Goal: Information Seeking & Learning: Learn about a topic

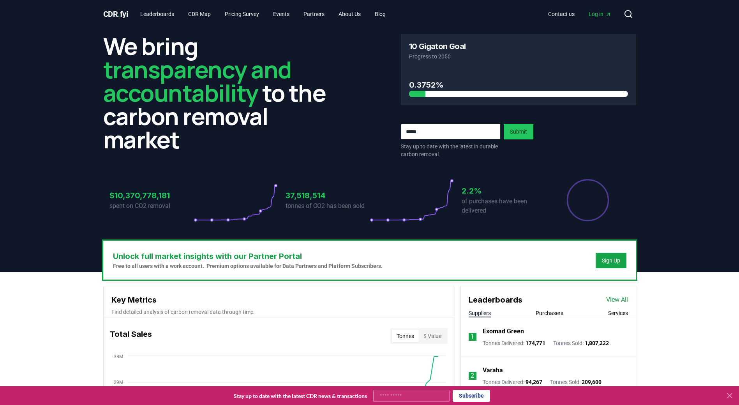
click at [730, 393] on icon at bounding box center [729, 395] width 9 height 9
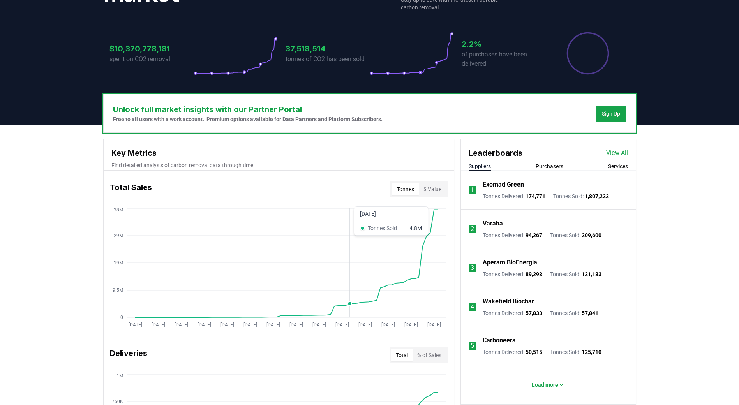
scroll to position [156, 0]
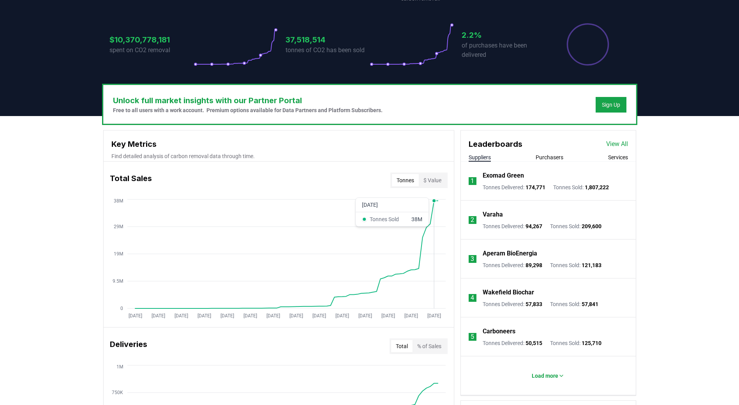
drag, startPoint x: 235, startPoint y: 292, endPoint x: 433, endPoint y: 281, distance: 199.0
click at [433, 281] on icon "[DATE] [DATE] [DATE] [DATE] [DATE] [DATE] [DATE] [DATE] [DATE] [DATE] [DATE] [D…" at bounding box center [276, 260] width 344 height 125
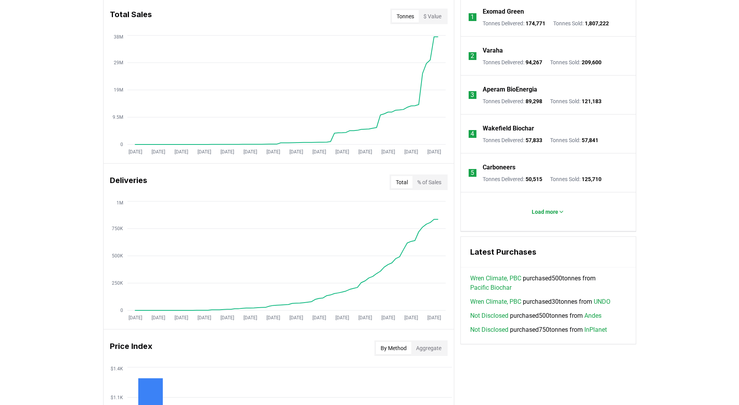
scroll to position [312, 0]
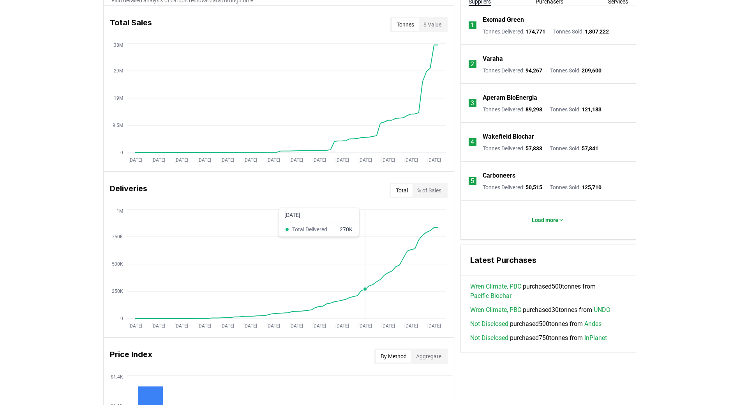
drag, startPoint x: 365, startPoint y: 218, endPoint x: 305, endPoint y: 191, distance: 65.9
click at [305, 191] on div "Deliveries Total % of Sales" at bounding box center [279, 190] width 350 height 28
click at [285, 193] on div "Deliveries Total % of Sales" at bounding box center [279, 190] width 350 height 28
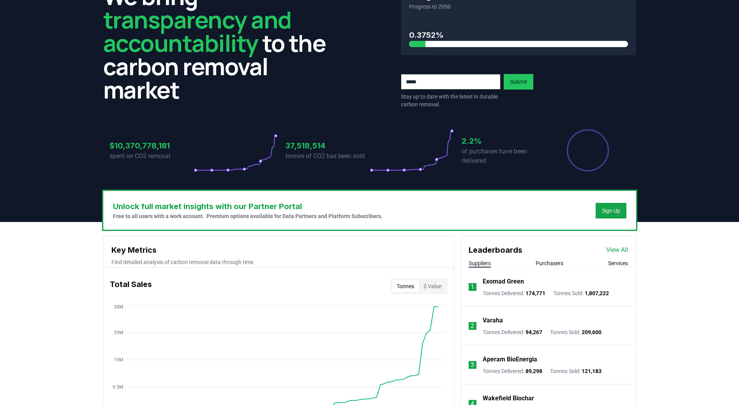
scroll to position [0, 0]
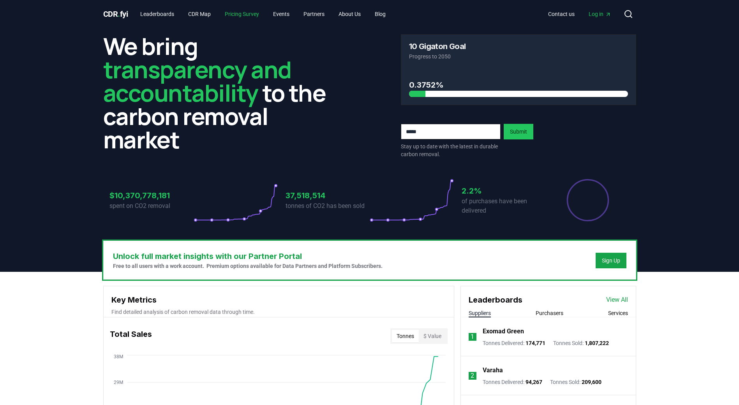
click at [242, 11] on link "Pricing Survey" at bounding box center [242, 14] width 47 height 14
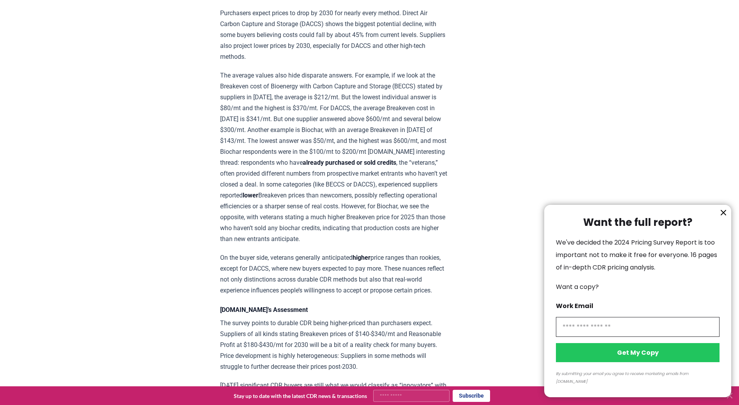
scroll to position [857, 0]
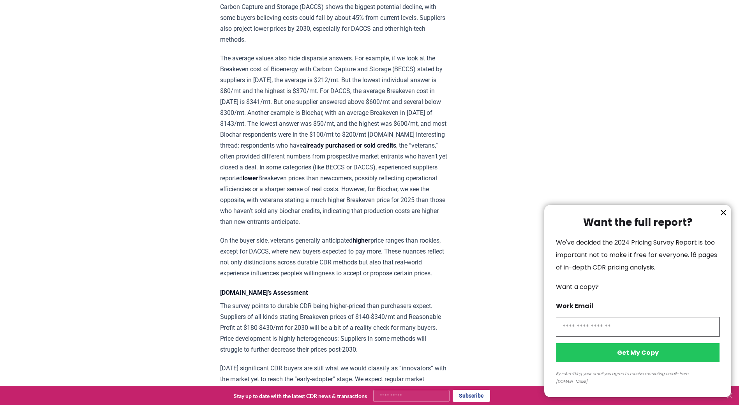
click at [724, 217] on icon "information" at bounding box center [723, 212] width 9 height 9
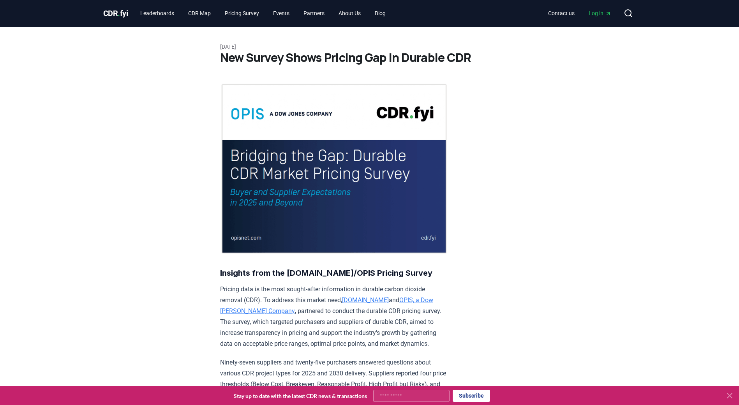
scroll to position [0, 0]
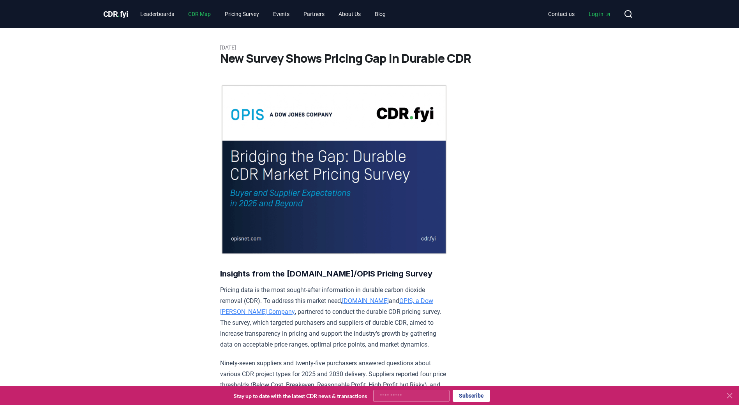
click at [198, 12] on link "CDR Map" at bounding box center [199, 14] width 35 height 14
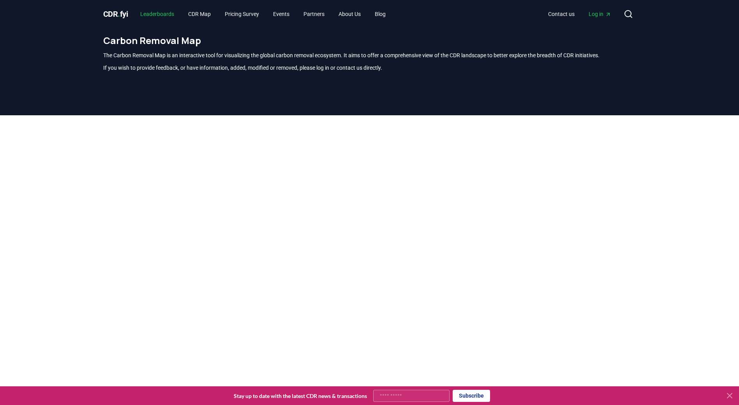
click at [151, 18] on link "Leaderboards" at bounding box center [157, 14] width 46 height 14
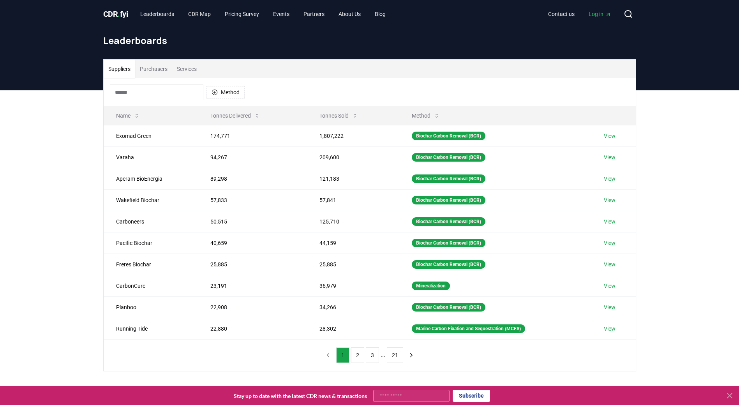
click at [125, 13] on span "CDR . fyi" at bounding box center [115, 13] width 25 height 9
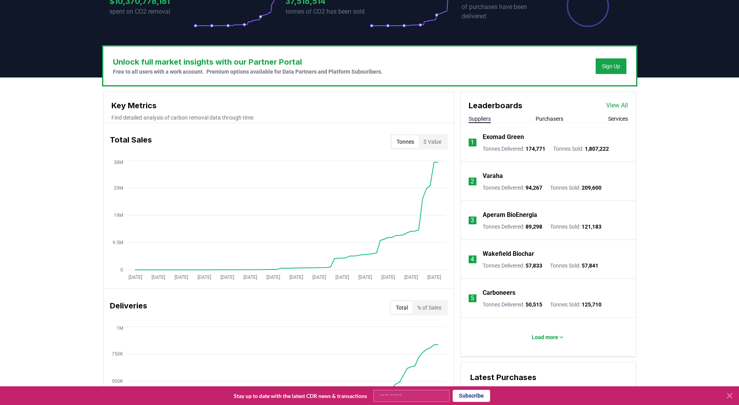
scroll to position [195, 0]
drag, startPoint x: 286, startPoint y: 136, endPoint x: 14, endPoint y: 187, distance: 275.8
click at [14, 184] on div "Unlock full market insights with our Partner Portal Free to all users with a wo…" at bounding box center [369, 385] width 739 height 616
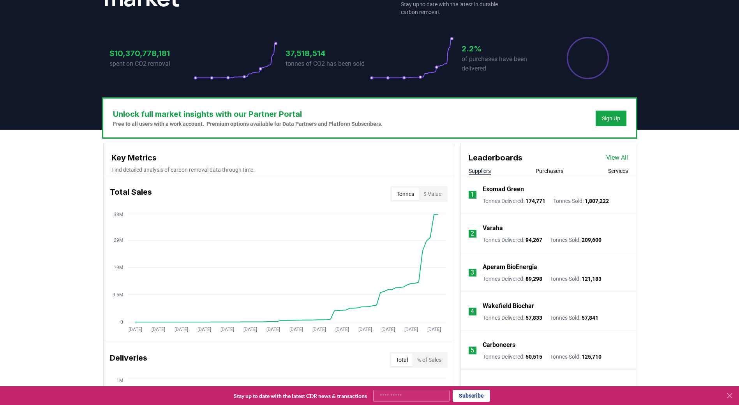
scroll to position [156, 0]
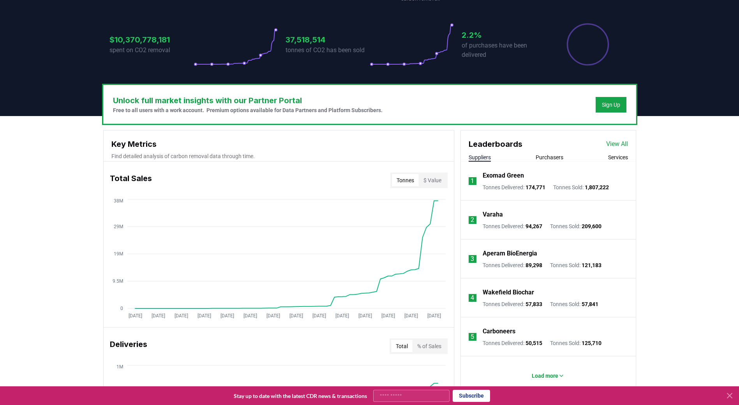
drag, startPoint x: 208, startPoint y: 176, endPoint x: 159, endPoint y: 169, distance: 50.4
click at [159, 169] on div "Total Sales Tonnes $ Value" at bounding box center [279, 180] width 350 height 28
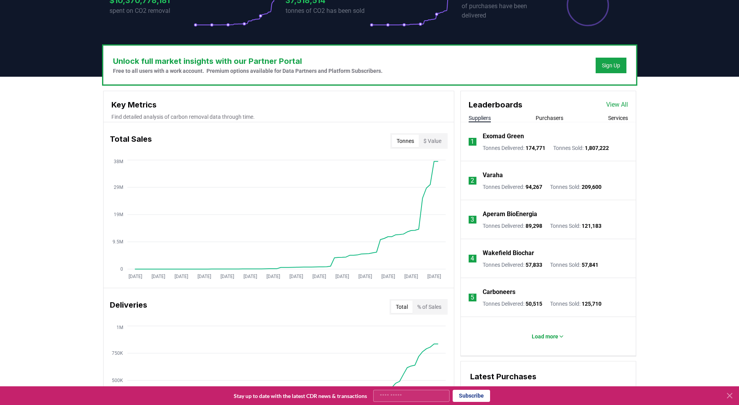
scroll to position [195, 0]
click at [546, 119] on button "Purchasers" at bounding box center [550, 119] width 28 height 8
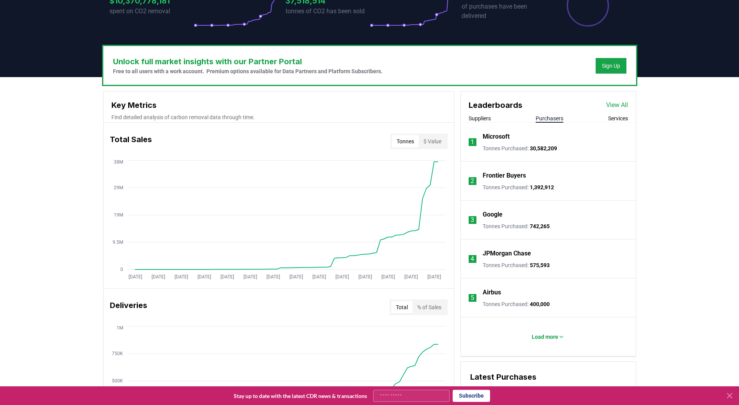
click at [485, 118] on button "Suppliers" at bounding box center [480, 119] width 22 height 8
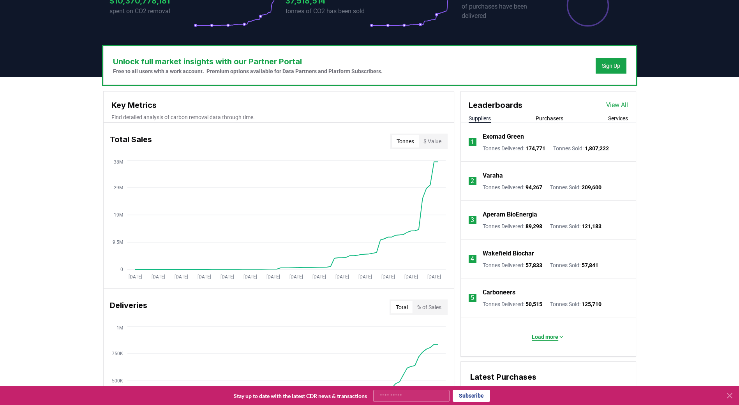
click at [543, 340] on p "Load more" at bounding box center [545, 337] width 26 height 8
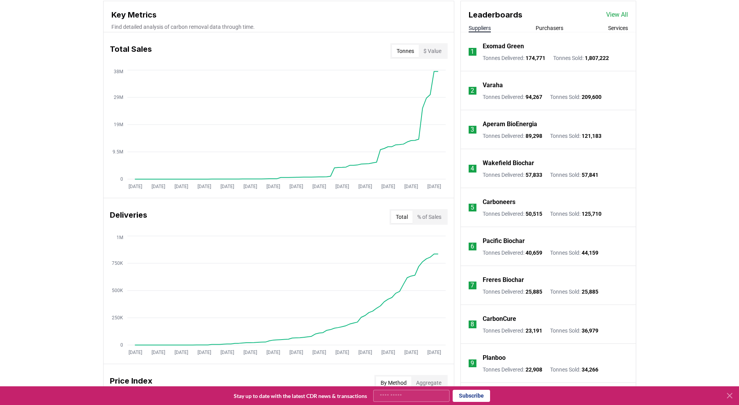
scroll to position [234, 0]
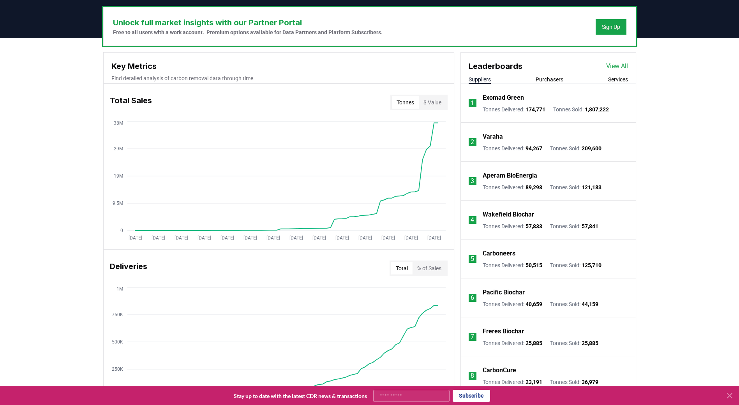
click at [625, 65] on link "View All" at bounding box center [617, 66] width 22 height 9
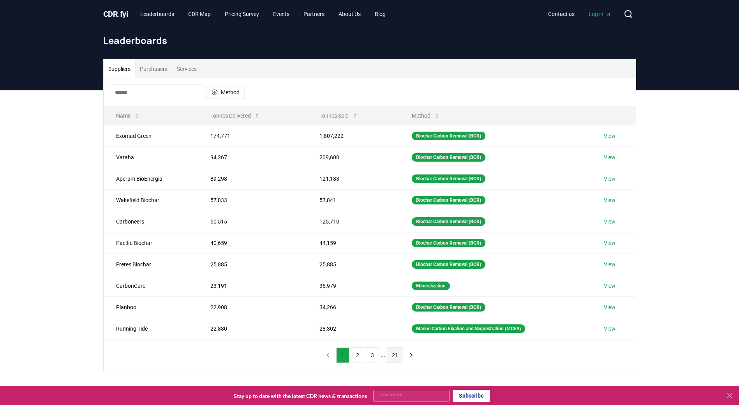
click at [391, 356] on button "21" at bounding box center [395, 356] width 16 height 16
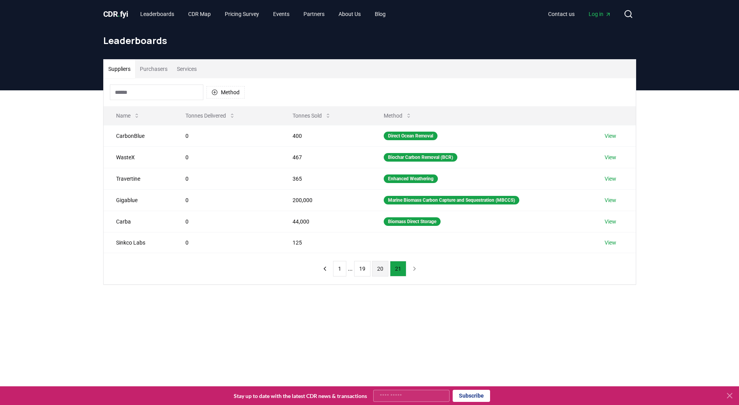
click at [380, 272] on button "20" at bounding box center [380, 269] width 16 height 16
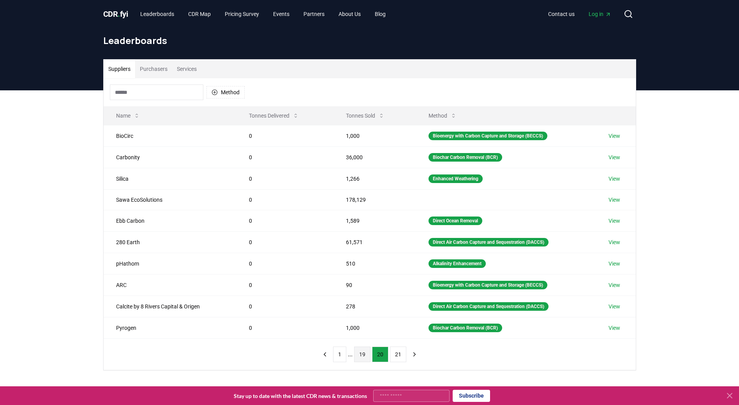
click at [362, 359] on button "19" at bounding box center [362, 355] width 16 height 16
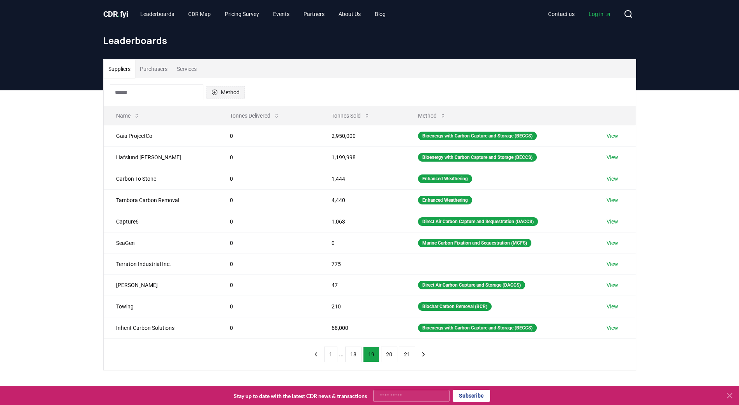
click at [219, 93] on button "Method" at bounding box center [225, 92] width 38 height 12
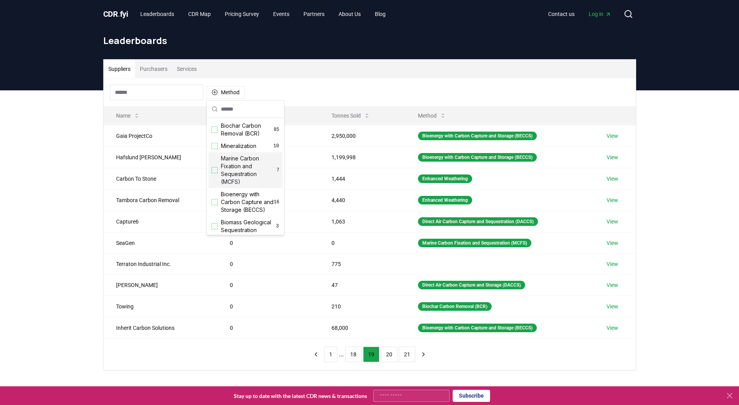
scroll to position [39, 0]
click at [231, 172] on span "Bioenergy with Carbon Capture and Storage (BECCS)" at bounding box center [247, 163] width 53 height 23
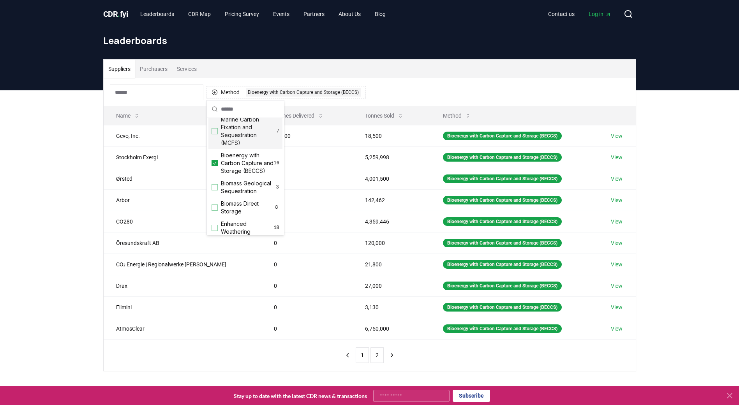
click at [367, 58] on div "Leaderboards" at bounding box center [369, 43] width 545 height 31
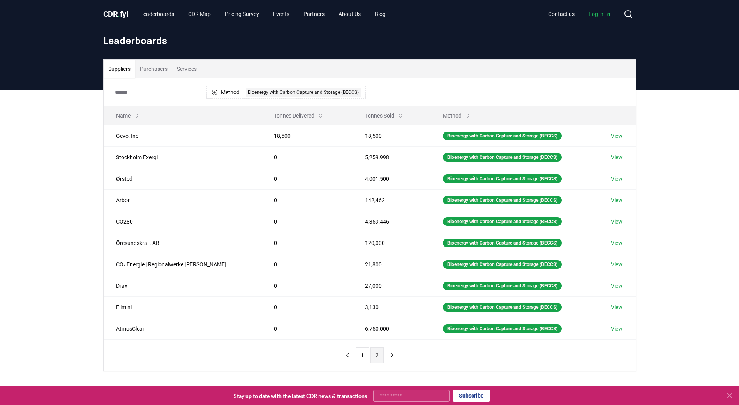
click at [378, 357] on button "2" at bounding box center [376, 356] width 13 height 16
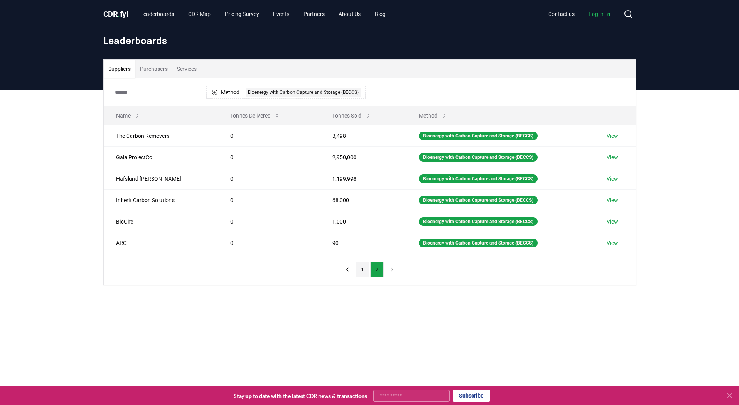
click at [362, 270] on button "1" at bounding box center [362, 270] width 13 height 16
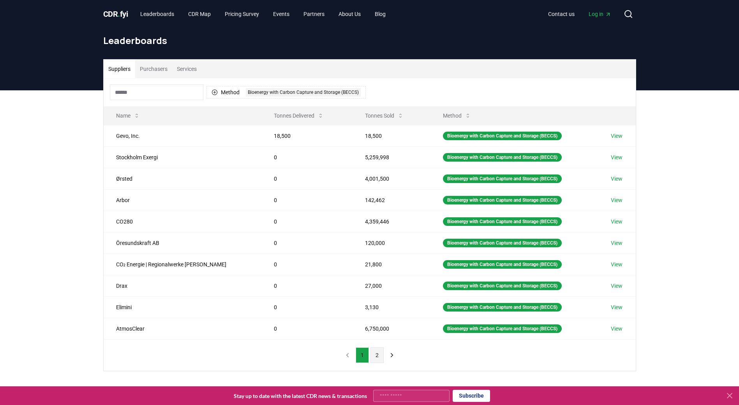
click at [381, 349] on button "2" at bounding box center [376, 356] width 13 height 16
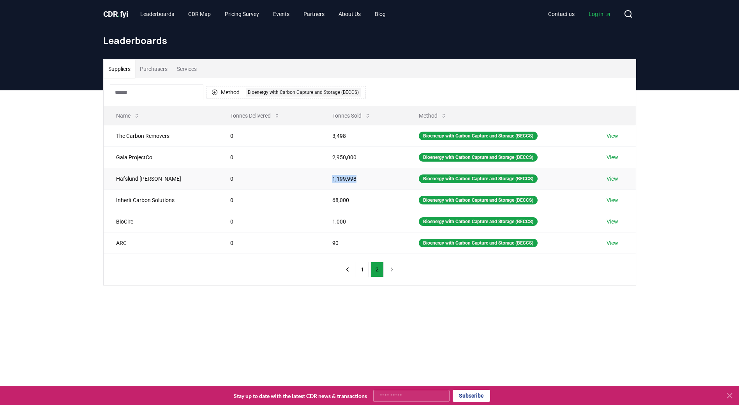
drag, startPoint x: 368, startPoint y: 175, endPoint x: 317, endPoint y: 173, distance: 51.1
click at [320, 173] on td "1,199,998" at bounding box center [363, 178] width 86 height 21
click at [292, 339] on main "Suppliers Purchasers Services Method 1 Bioenergy with Carbon Capture and Storag…" at bounding box center [369, 292] width 739 height 405
click at [613, 197] on link "View" at bounding box center [613, 200] width 12 height 8
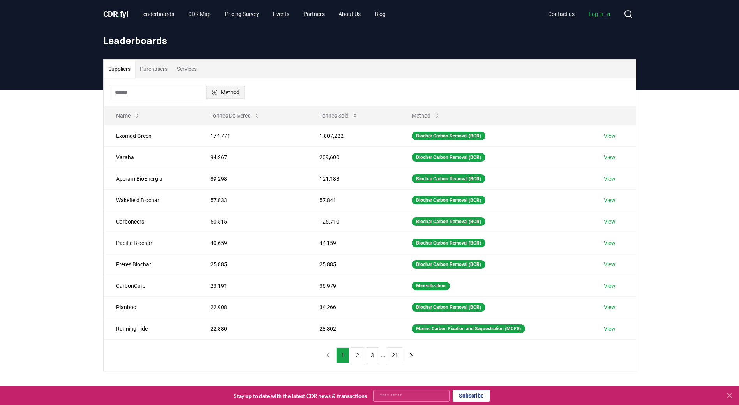
click at [225, 94] on button "Method" at bounding box center [225, 92] width 38 height 12
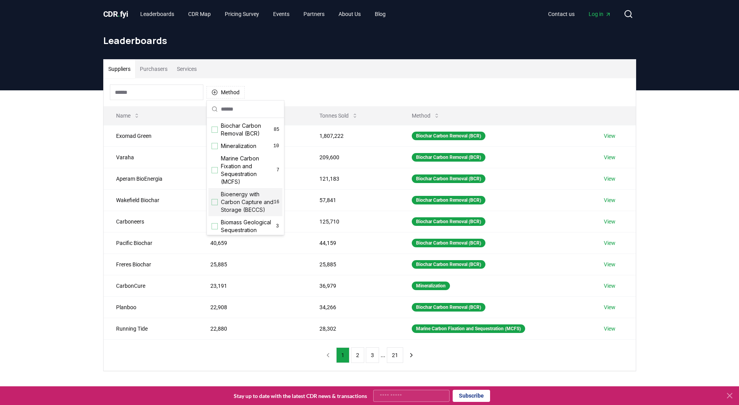
click at [210, 207] on div "Bioenergy with Carbon Capture and Storage (BECCS) 16" at bounding box center [245, 202] width 74 height 28
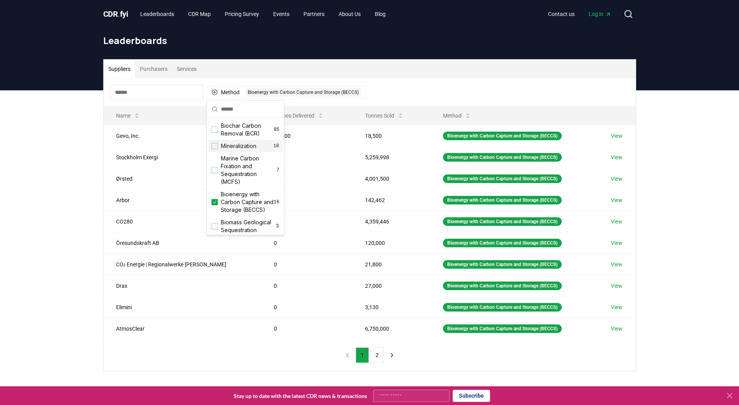
click at [327, 65] on div "Suppliers Purchasers Services" at bounding box center [370, 69] width 532 height 19
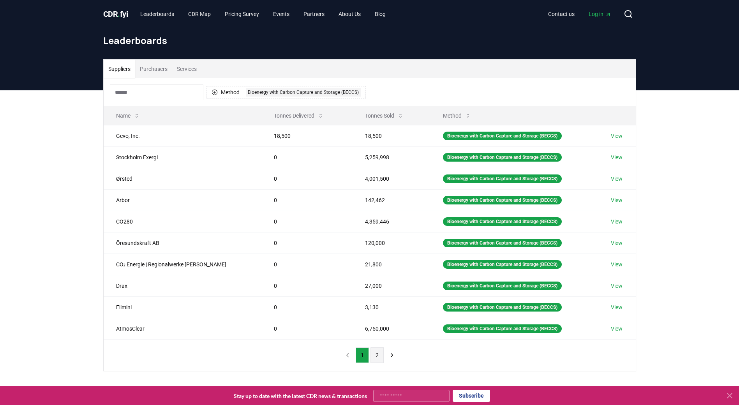
click at [379, 355] on button "2" at bounding box center [376, 356] width 13 height 16
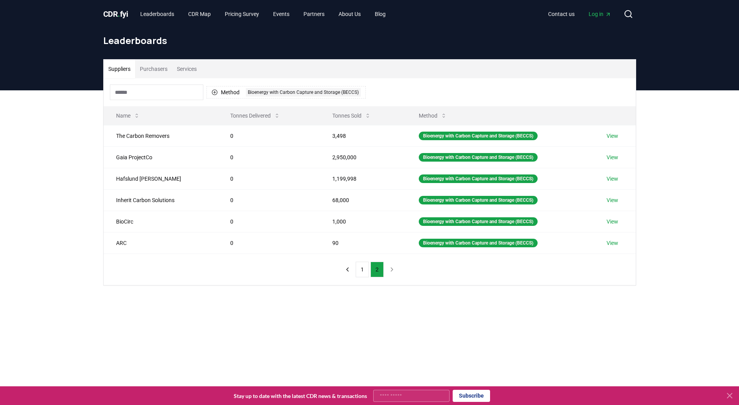
drag, startPoint x: 379, startPoint y: 355, endPoint x: 293, endPoint y: 346, distance: 87.3
click at [293, 346] on main "Suppliers Purchasers Services Method 1 Bioenergy with Carbon Capture and Storag…" at bounding box center [369, 292] width 739 height 405
click at [609, 202] on link "View" at bounding box center [613, 200] width 12 height 8
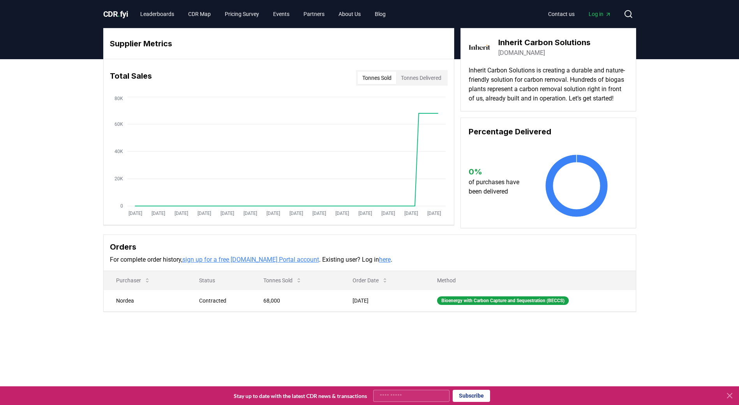
click at [109, 12] on span "CDR . fyi" at bounding box center [115, 13] width 25 height 9
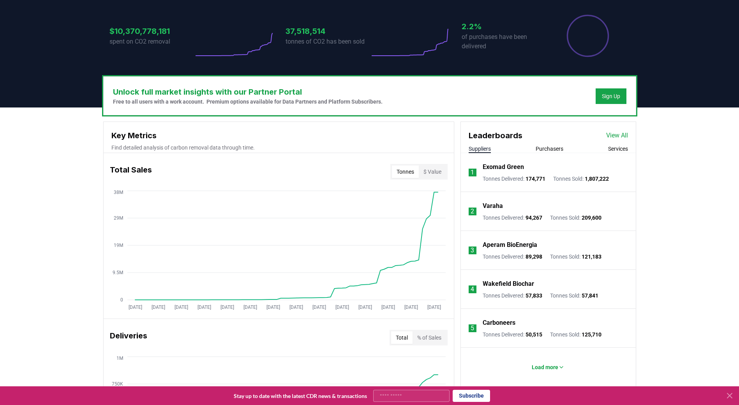
scroll to position [195, 0]
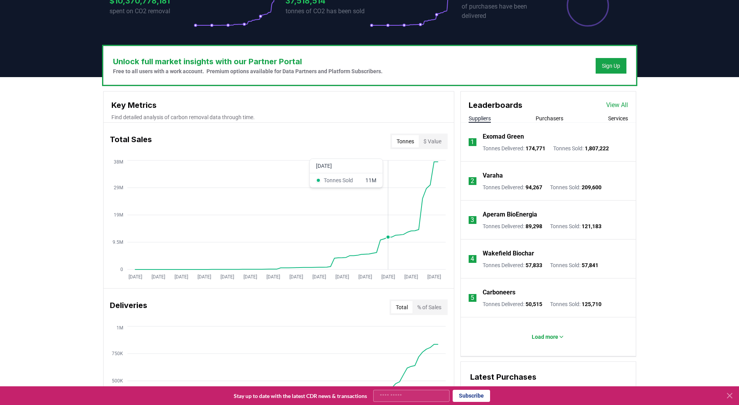
click at [389, 255] on icon "[DATE] [DATE] [DATE] [DATE] [DATE] [DATE] [DATE] [DATE] [DATE] [DATE] [DATE] [D…" at bounding box center [276, 221] width 344 height 125
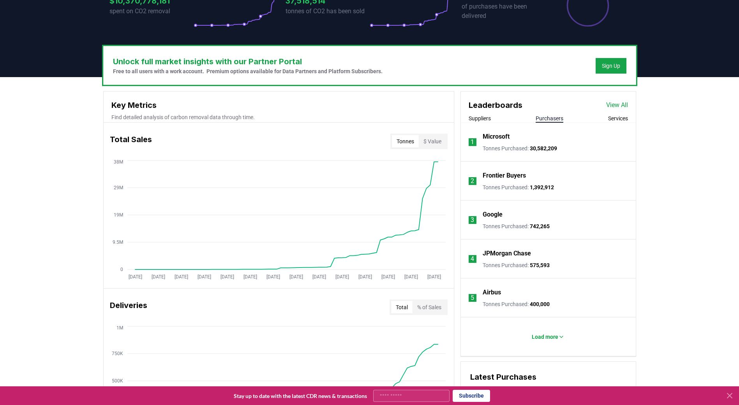
click at [547, 116] on button "Purchasers" at bounding box center [550, 119] width 28 height 8
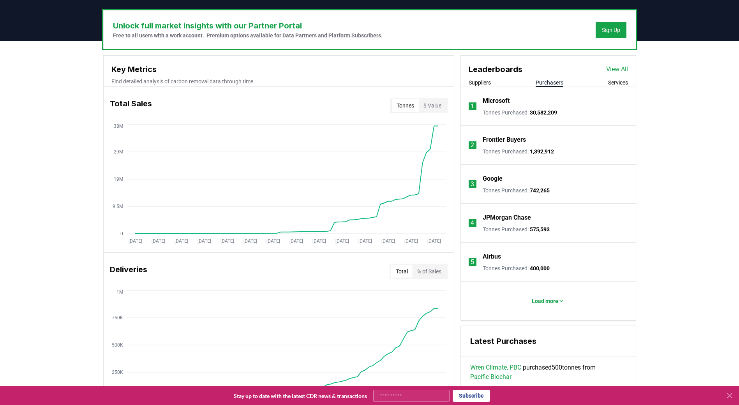
scroll to position [234, 0]
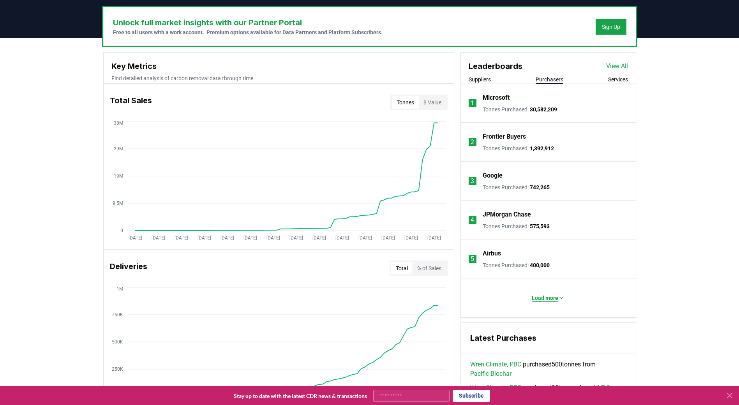
click at [553, 302] on button "Load more" at bounding box center [548, 298] width 45 height 16
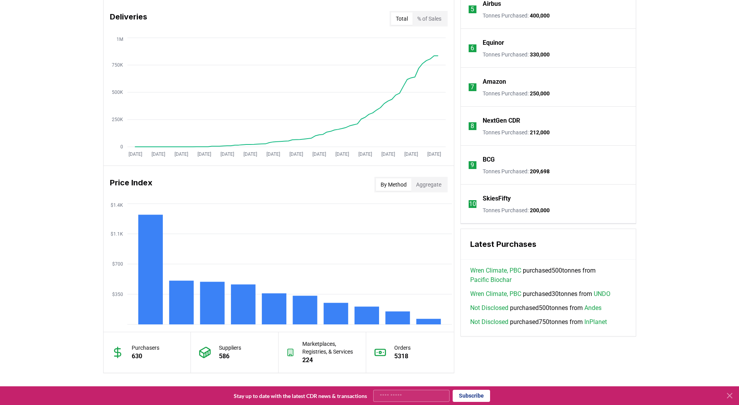
scroll to position [506, 0]
